Goal: Download file/media

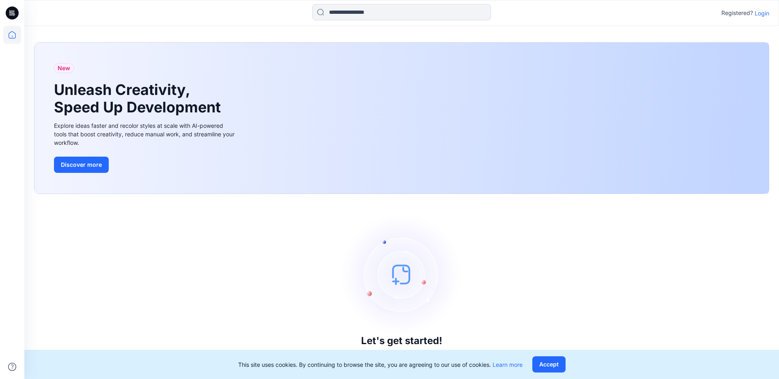
click at [759, 15] on p "Login" at bounding box center [761, 13] width 15 height 9
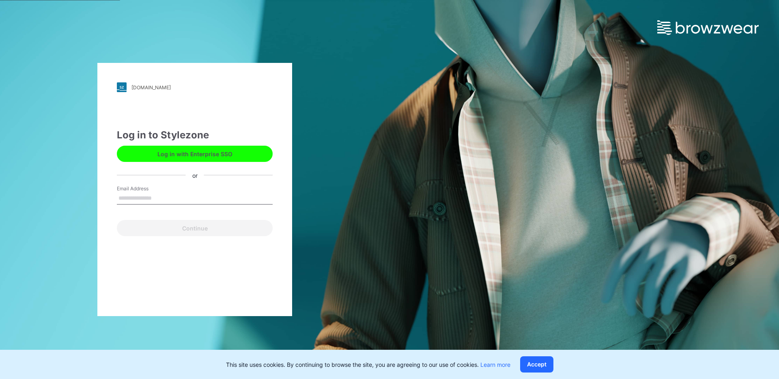
click at [170, 160] on button "Log in with Enterprise SSO" at bounding box center [195, 154] width 156 height 16
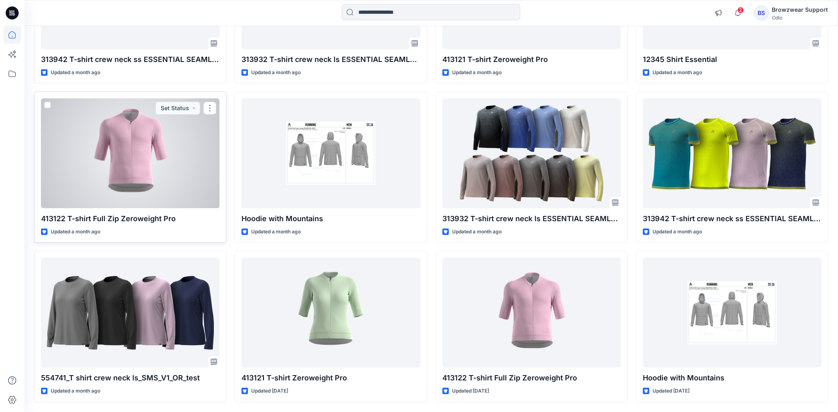
scroll to position [258, 0]
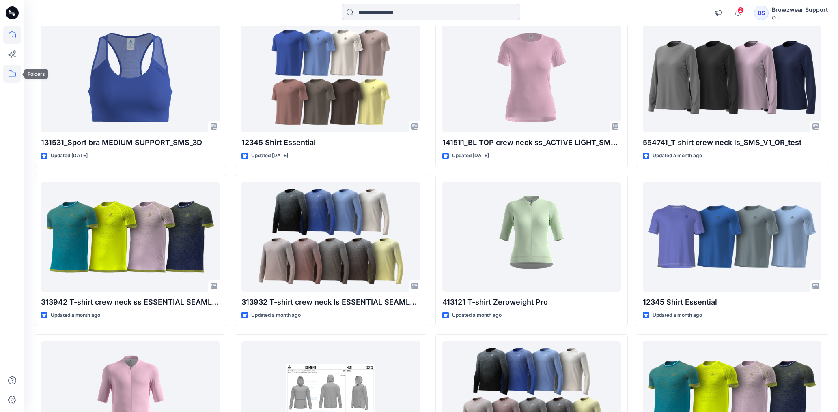
click at [13, 74] on icon at bounding box center [12, 74] width 18 height 18
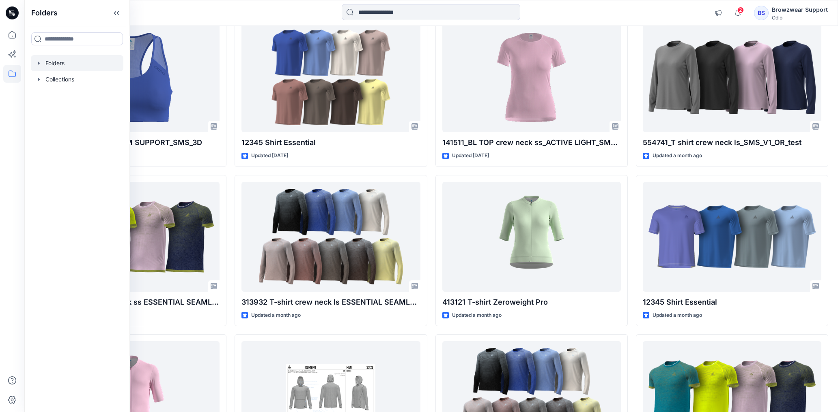
click at [38, 64] on icon "button" at bounding box center [39, 63] width 6 height 6
click at [778, 13] on div "Browzwear Support" at bounding box center [799, 10] width 56 height 10
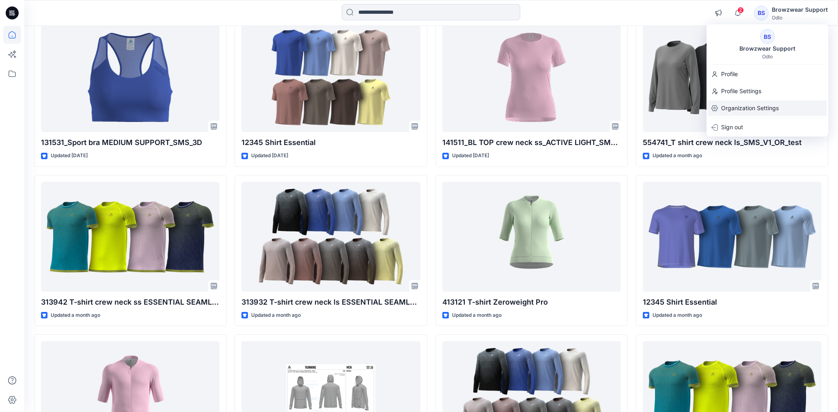
click at [756, 111] on p "Organization Settings" at bounding box center [750, 108] width 58 height 15
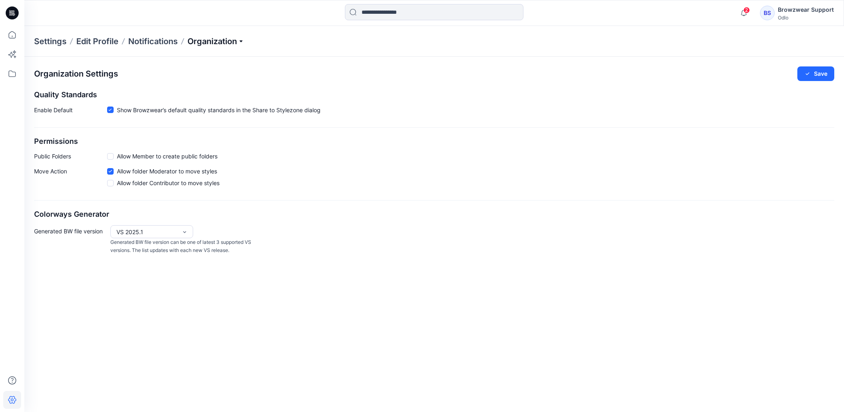
click at [212, 43] on p "Organization" at bounding box center [215, 41] width 57 height 11
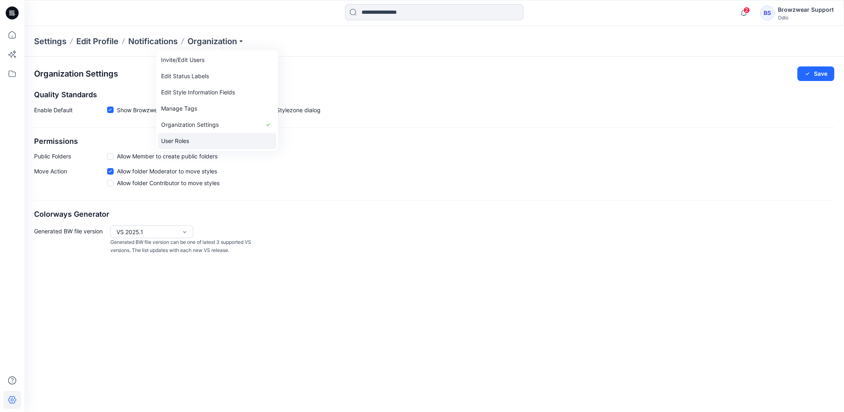
click at [205, 141] on link "User Roles" at bounding box center [217, 141] width 118 height 16
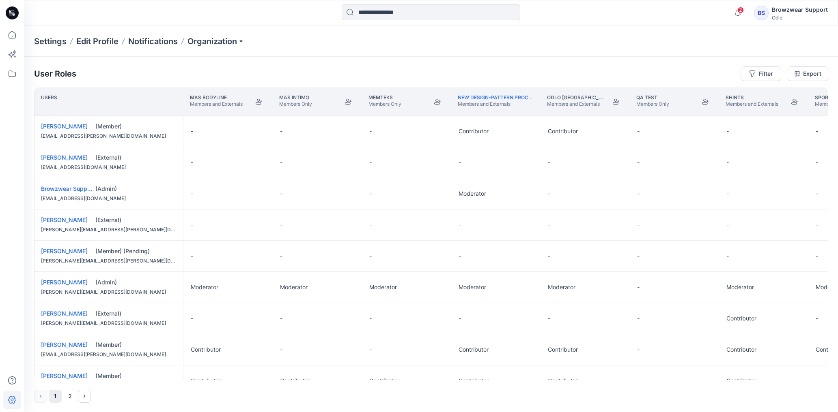
scroll to position [0, 452]
click at [611, 103] on icon "Join" at bounding box center [609, 102] width 6 height 6
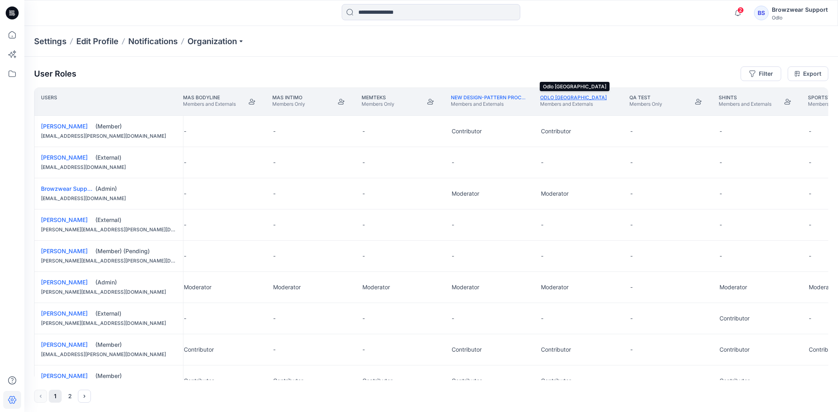
click at [560, 99] on link "Odlo [GEOGRAPHIC_DATA]" at bounding box center [573, 97] width 67 height 6
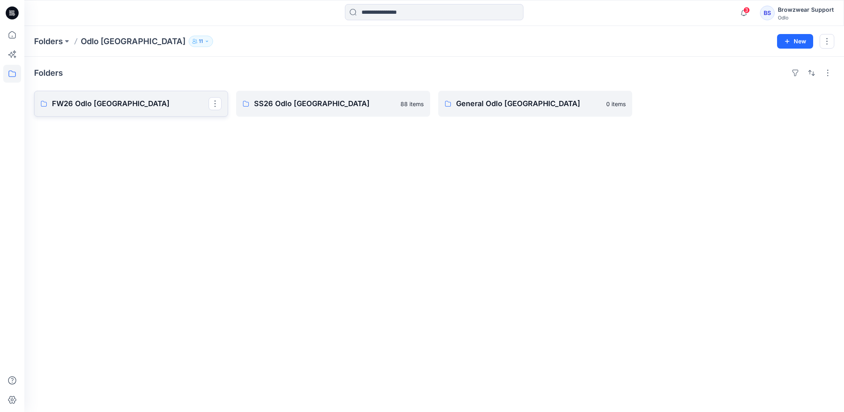
click at [112, 103] on p "FW26 Odlo Romania" at bounding box center [130, 103] width 157 height 11
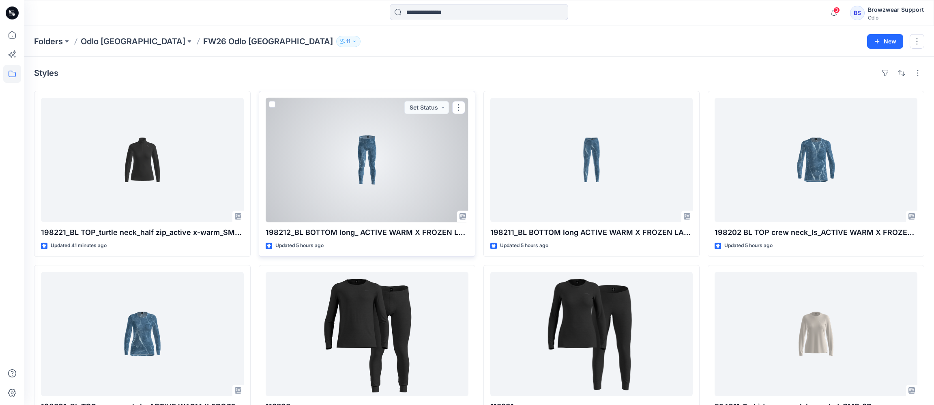
scroll to position [99, 0]
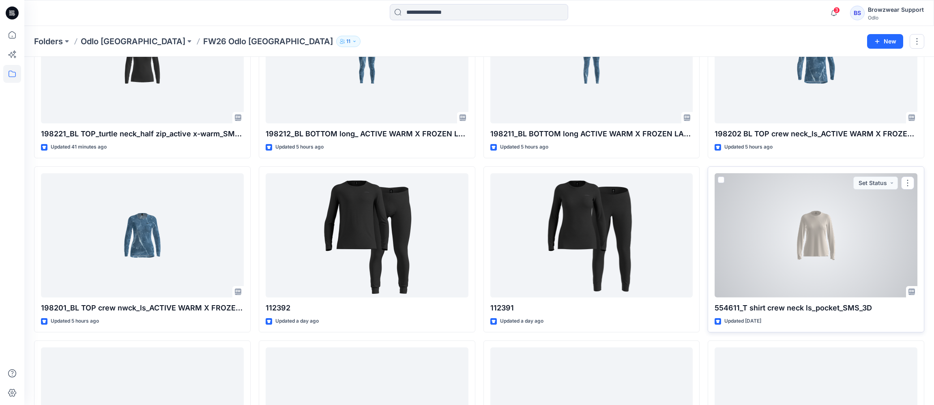
click at [778, 246] on div at bounding box center [816, 235] width 203 height 124
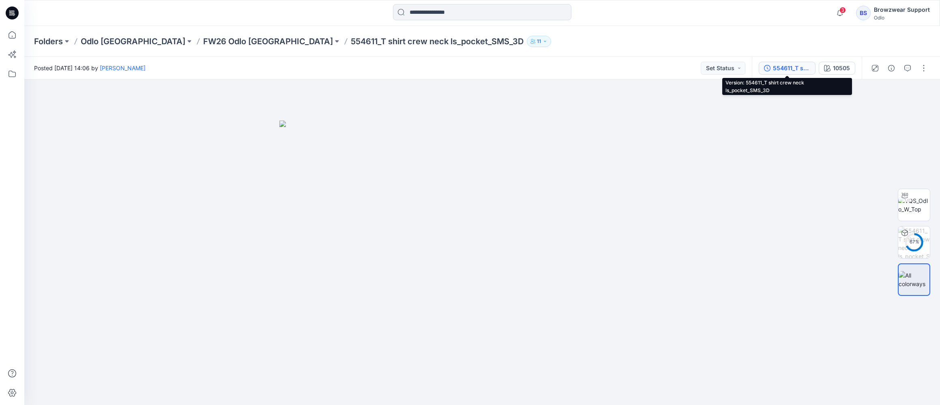
click at [778, 68] on div "554611_T shirt crew neck ls_pocket_SMS_3D" at bounding box center [791, 68] width 37 height 9
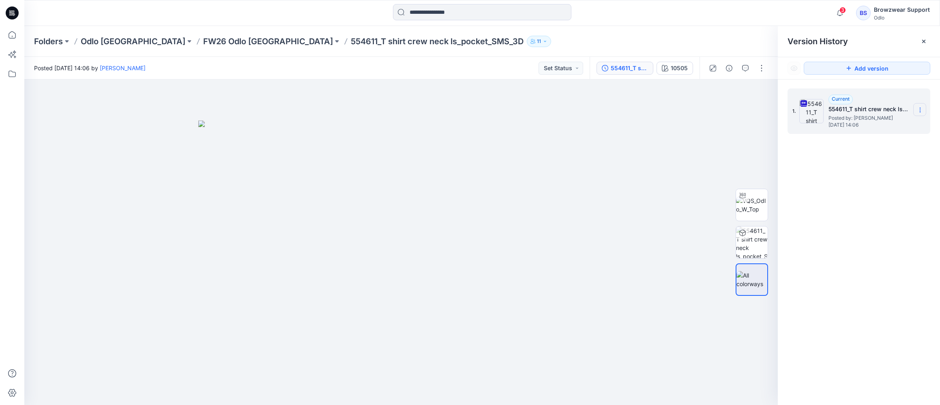
click at [778, 110] on icon at bounding box center [920, 110] width 6 height 6
click at [778, 125] on span "Download Source BW File" at bounding box center [879, 126] width 68 height 10
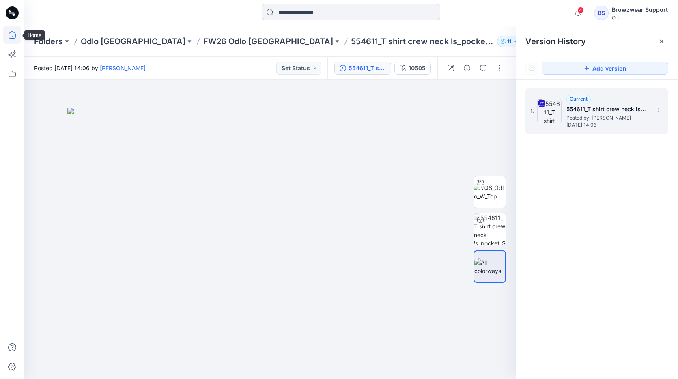
click at [11, 35] on icon at bounding box center [12, 35] width 18 height 18
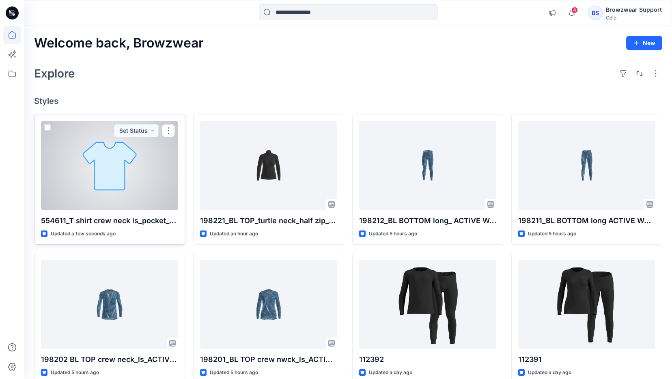
click at [71, 175] on div at bounding box center [109, 165] width 137 height 89
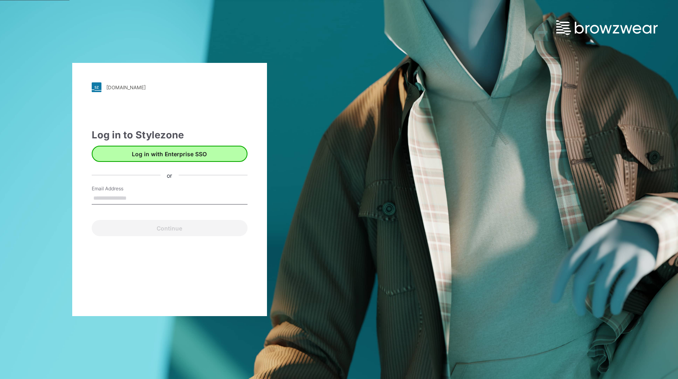
click at [146, 163] on div "Log in to Stylezone Log in with Enterprise SSO or Email Address Continue" at bounding box center [170, 182] width 156 height 108
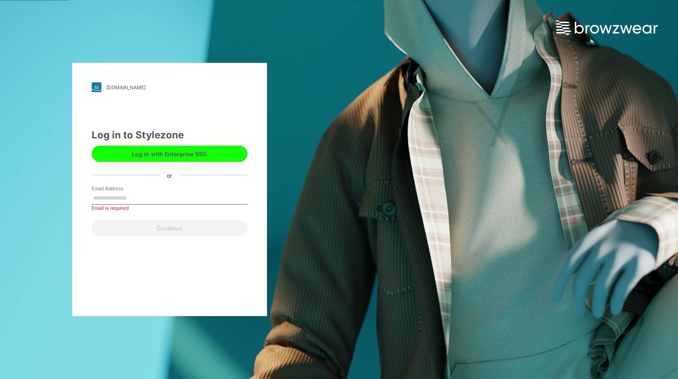
click at [150, 157] on button "Log in with Enterprise SSO" at bounding box center [170, 154] width 156 height 16
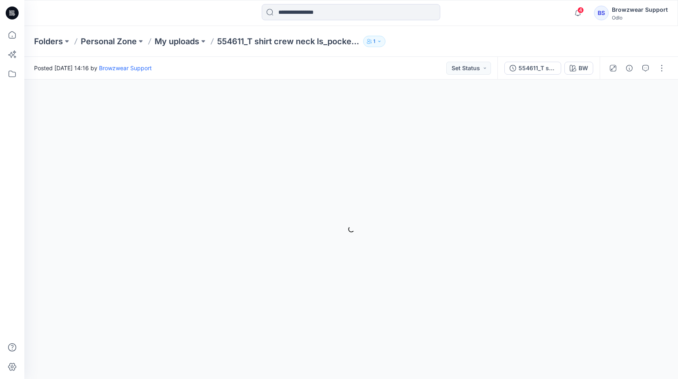
click at [623, 11] on div "Browzwear Support" at bounding box center [640, 10] width 56 height 10
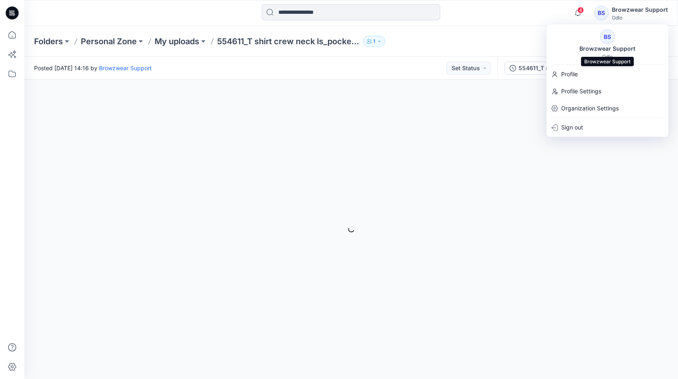
click at [606, 52] on div "Browzwear Support" at bounding box center [607, 49] width 66 height 10
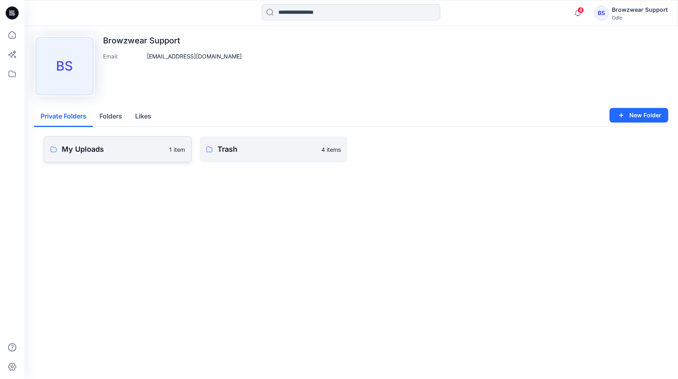
click at [89, 150] on p "My Uploads" at bounding box center [113, 149] width 103 height 11
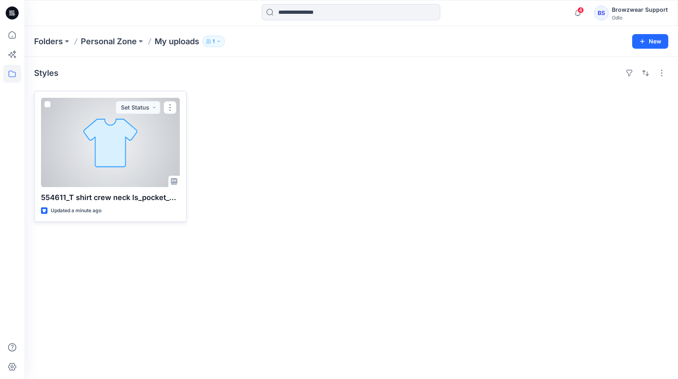
click at [118, 161] on div at bounding box center [110, 142] width 139 height 89
